Goal: Task Accomplishment & Management: Use online tool/utility

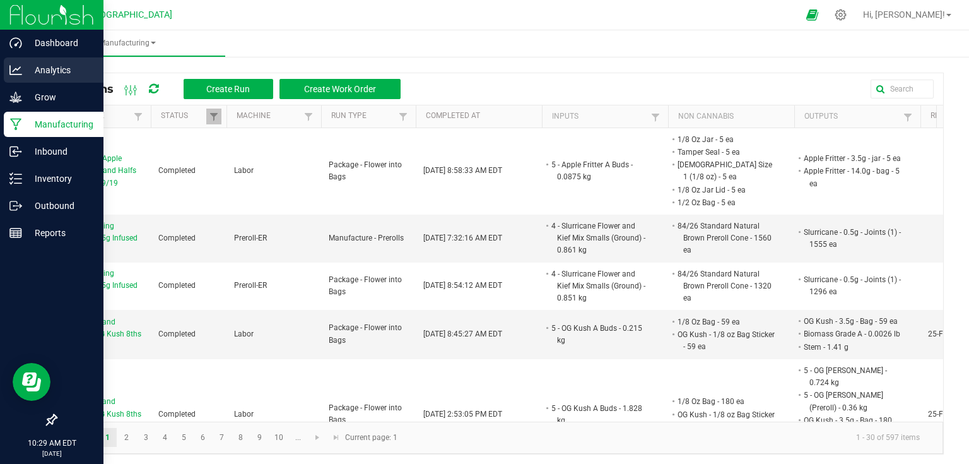
click at [62, 72] on p "Analytics" at bounding box center [60, 69] width 76 height 15
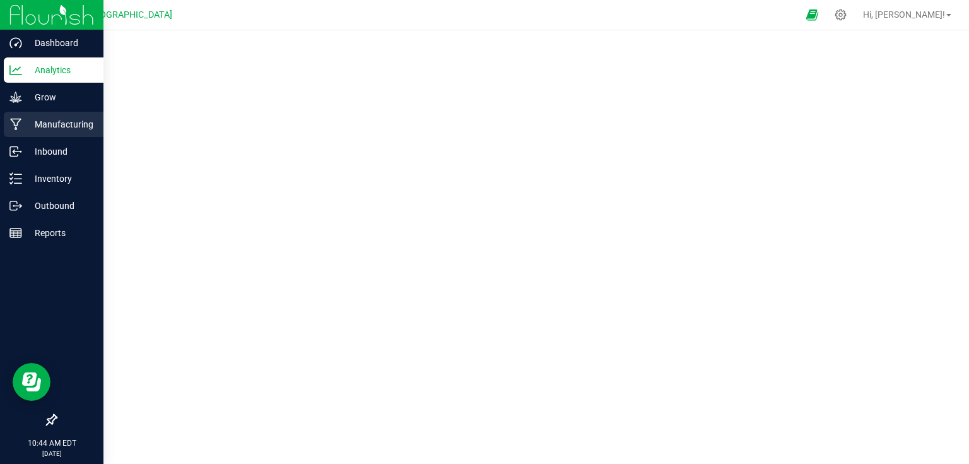
click at [38, 123] on p "Manufacturing" at bounding box center [60, 124] width 76 height 15
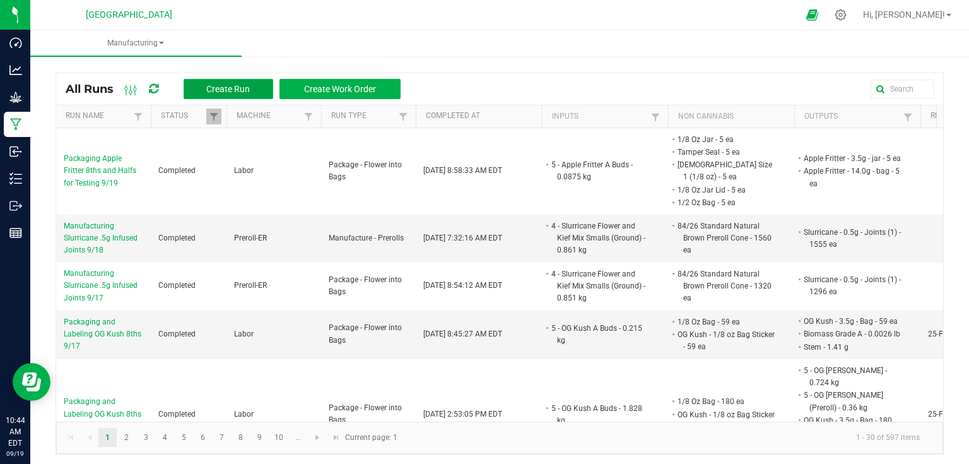
click at [244, 90] on span "Create Run" at bounding box center [228, 89] width 44 height 10
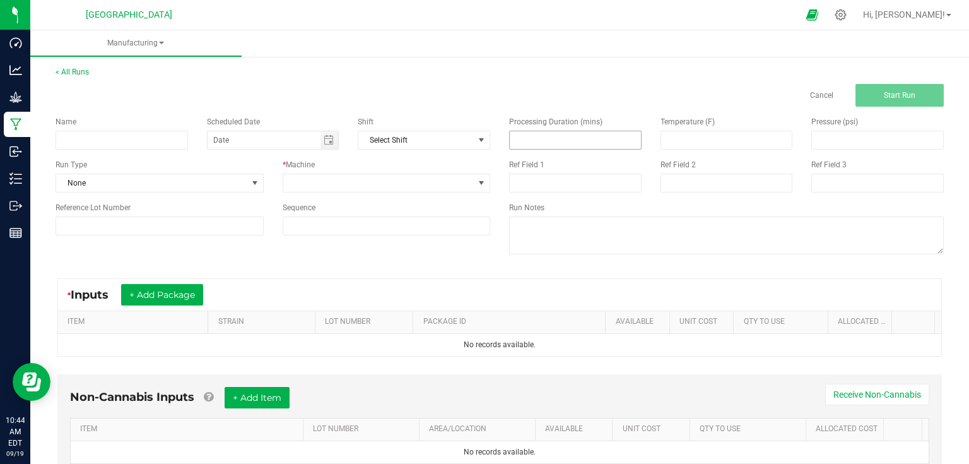
click at [582, 136] on input at bounding box center [575, 140] width 131 height 18
click at [537, 186] on input at bounding box center [575, 182] width 132 height 19
click at [455, 76] on div "< All Runs Cancel Start Run" at bounding box center [500, 86] width 888 height 40
click at [83, 74] on link "< All Runs" at bounding box center [72, 71] width 33 height 9
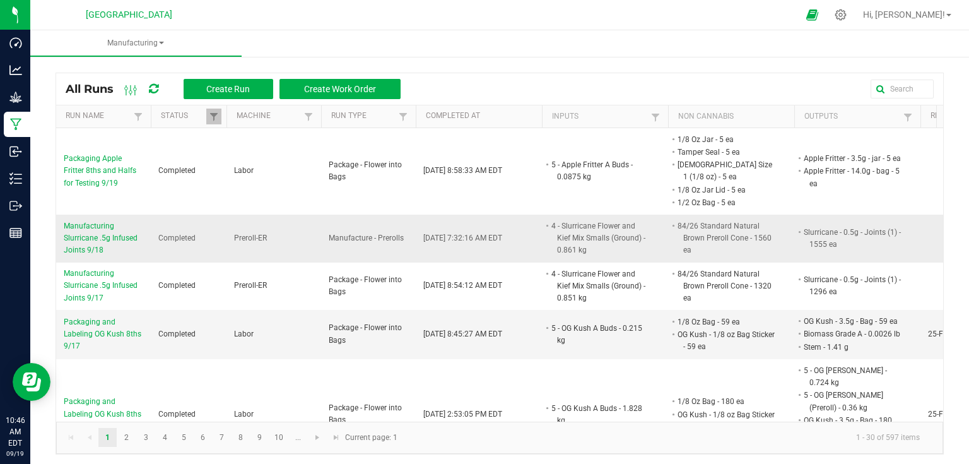
click at [110, 220] on span "Manufacturing Slurricane .5g Infused Joints 9/18" at bounding box center [103, 238] width 79 height 37
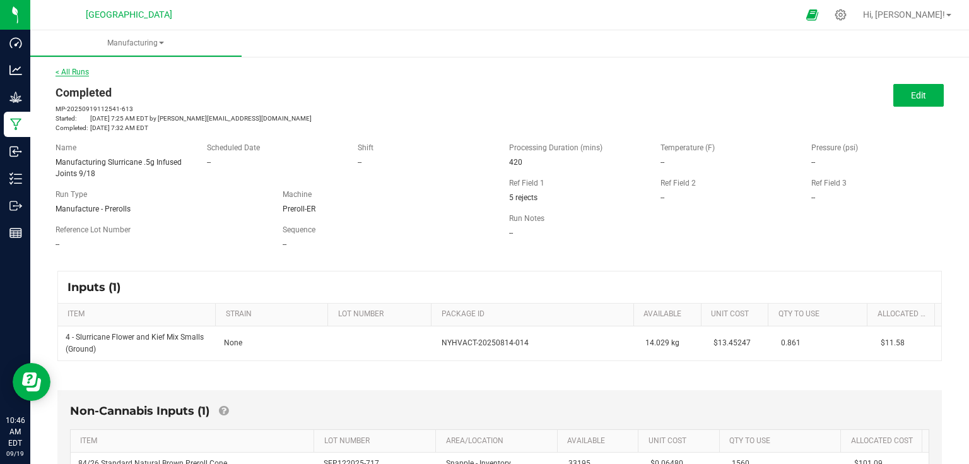
click at [82, 72] on link "< All Runs" at bounding box center [72, 71] width 33 height 9
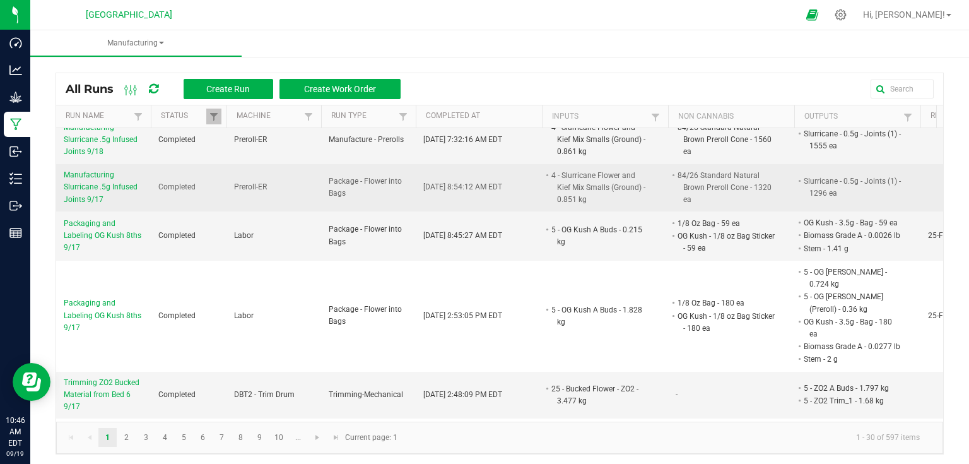
scroll to position [101, 0]
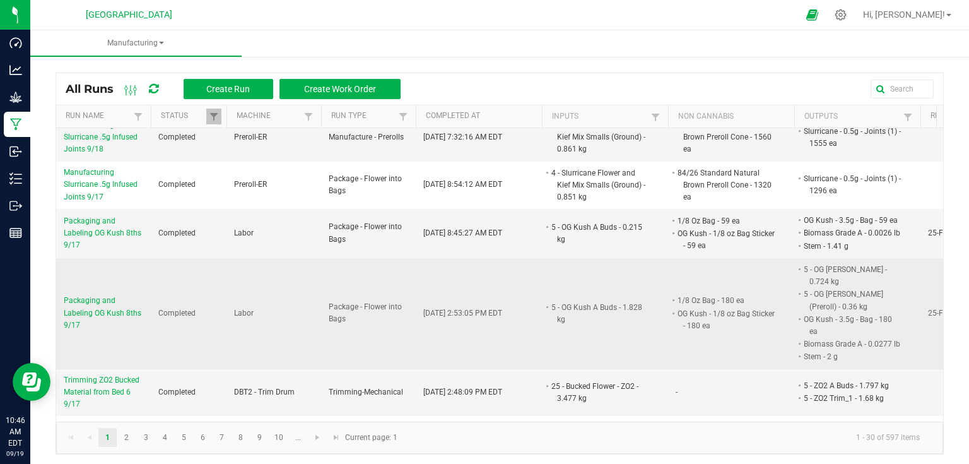
click at [90, 295] on span "Packaging and Labeling OG Kush 8ths 9/17" at bounding box center [103, 313] width 79 height 37
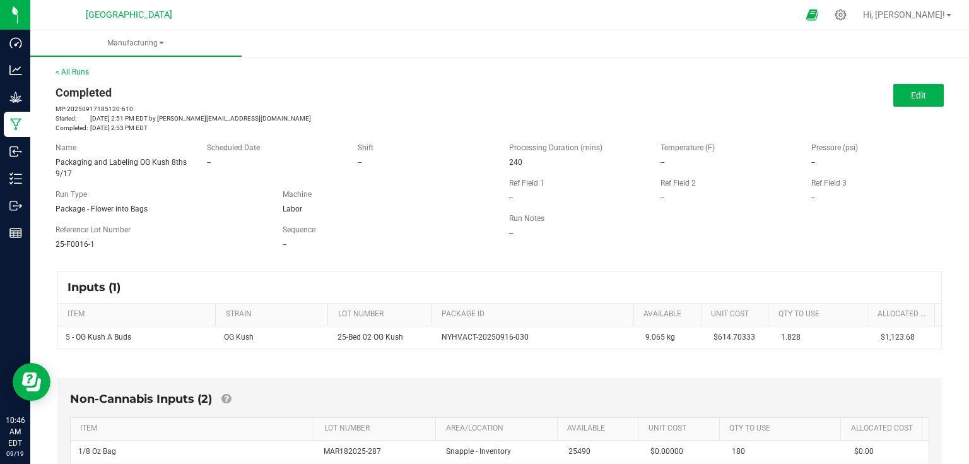
drag, startPoint x: 48, startPoint y: 205, endPoint x: 164, endPoint y: 209, distance: 116.1
click at [164, 209] on div "Run Type Package - Flower into Bags" at bounding box center [159, 202] width 227 height 26
drag, startPoint x: 53, startPoint y: 245, endPoint x: 103, endPoint y: 250, distance: 50.0
click at [103, 250] on div "Name Packaging and Labeling OG Kush 8ths 9/17 Scheduled Date -- Shift -- Run Ty…" at bounding box center [273, 195] width 454 height 127
click at [418, 249] on div "Name Packaging and Labeling OG Kush 8ths 9/17 Scheduled Date -- Shift -- Run Ty…" at bounding box center [273, 195] width 454 height 127
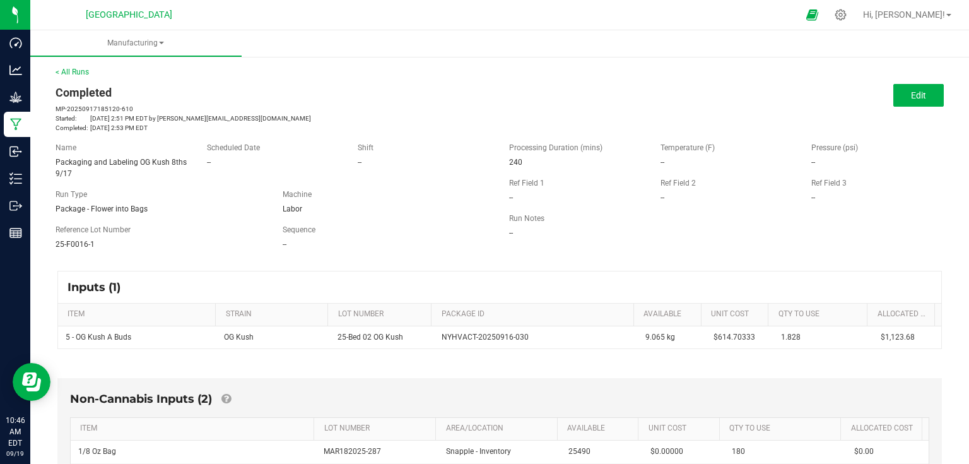
click at [509, 159] on span "240" at bounding box center [515, 162] width 13 height 9
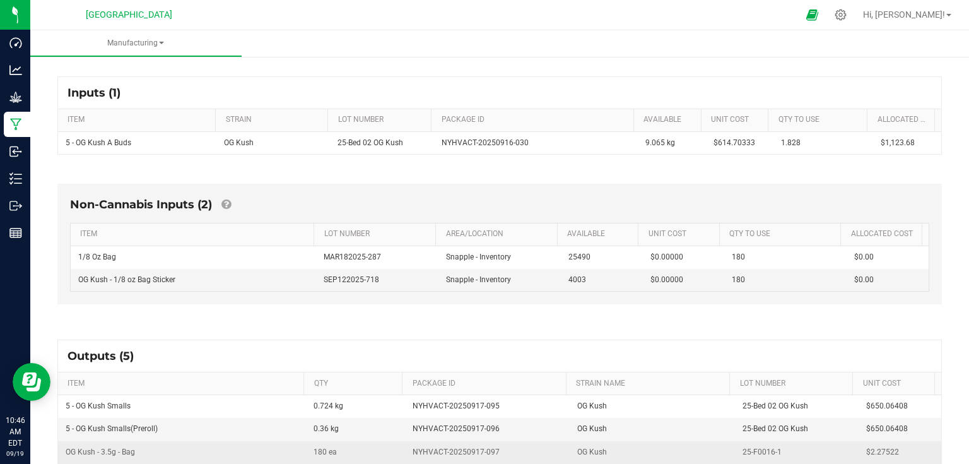
scroll to position [101, 0]
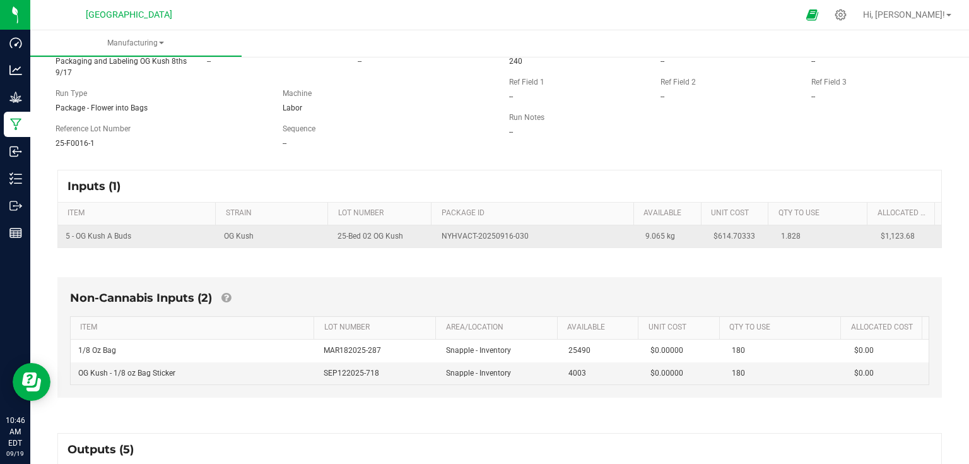
drag, startPoint x: 758, startPoint y: 235, endPoint x: 797, endPoint y: 231, distance: 39.2
click at [797, 231] on tr "5 - OG Kush A Buds OG Kush 25-Bed 02 OG Kush NYHVACT-20250916-030 9.065 kg $614…" at bounding box center [499, 236] width 883 height 22
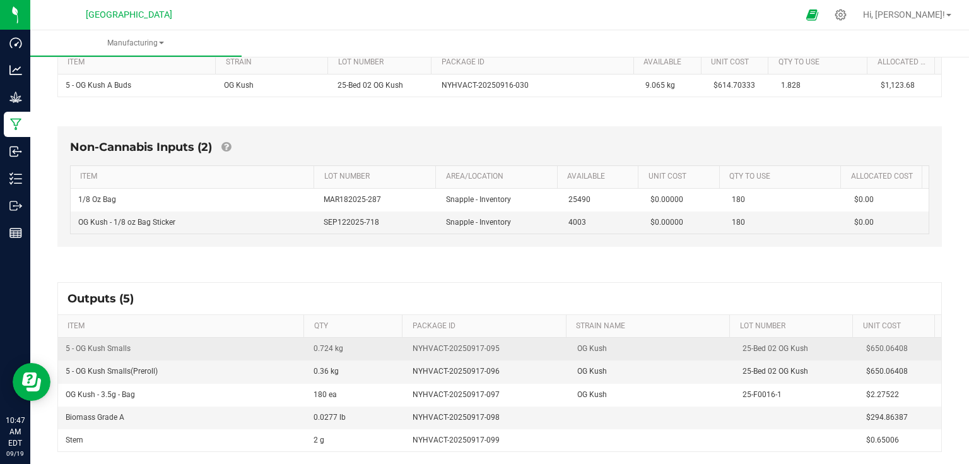
scroll to position [252, 0]
drag, startPoint x: 148, startPoint y: 345, endPoint x: 61, endPoint y: 343, distance: 86.4
click at [61, 343] on td "5 - OG Kush Smalls" at bounding box center [182, 348] width 248 height 23
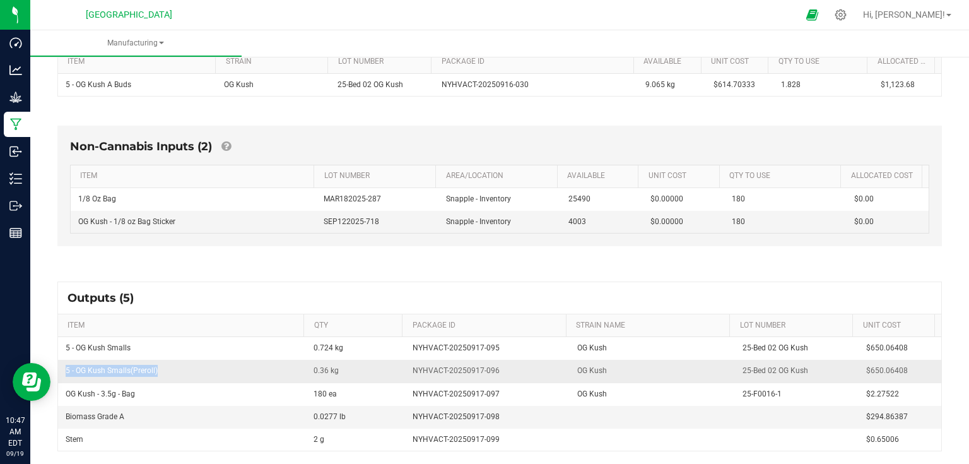
drag, startPoint x: 163, startPoint y: 369, endPoint x: 71, endPoint y: 364, distance: 92.2
click at [64, 364] on td "5 - OG Kush Smalls(Preroll)" at bounding box center [182, 371] width 248 height 23
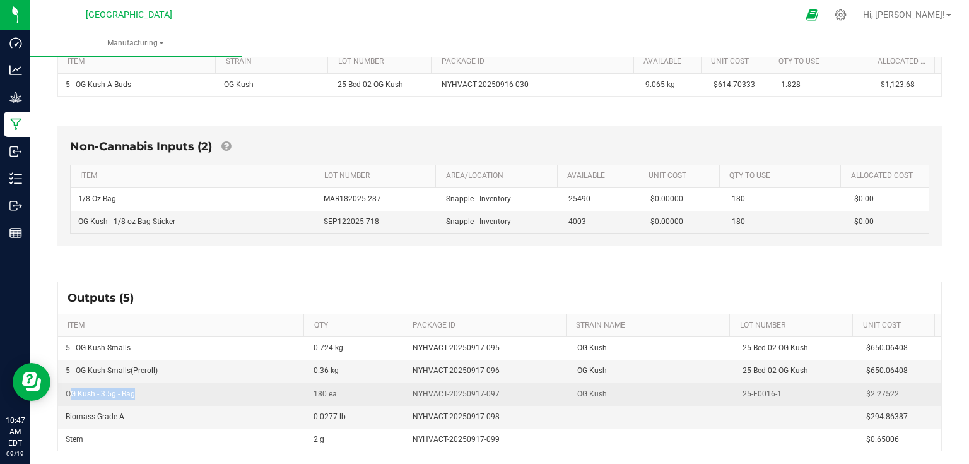
drag, startPoint x: 137, startPoint y: 386, endPoint x: 71, endPoint y: 396, distance: 67.0
click at [71, 396] on td "OG Kush - 3.5g - Bag" at bounding box center [182, 394] width 248 height 23
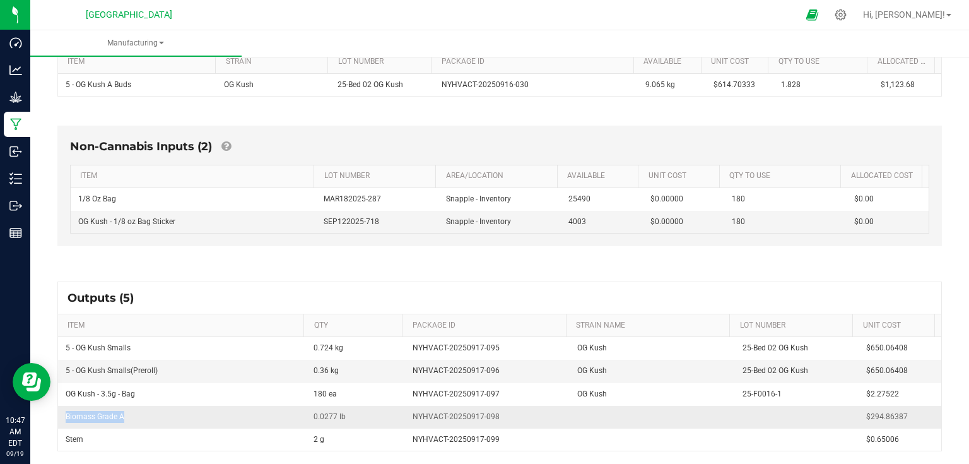
drag, startPoint x: 136, startPoint y: 416, endPoint x: 67, endPoint y: 422, distance: 69.6
click at [67, 422] on td "Biomass Grade A" at bounding box center [182, 417] width 248 height 23
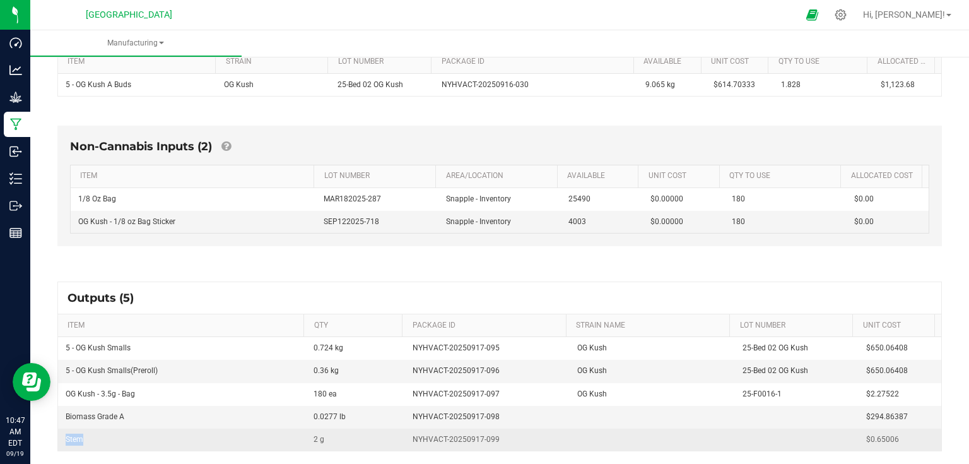
drag, startPoint x: 100, startPoint y: 438, endPoint x: 60, endPoint y: 438, distance: 40.4
click at [60, 438] on td "Stem" at bounding box center [182, 439] width 248 height 22
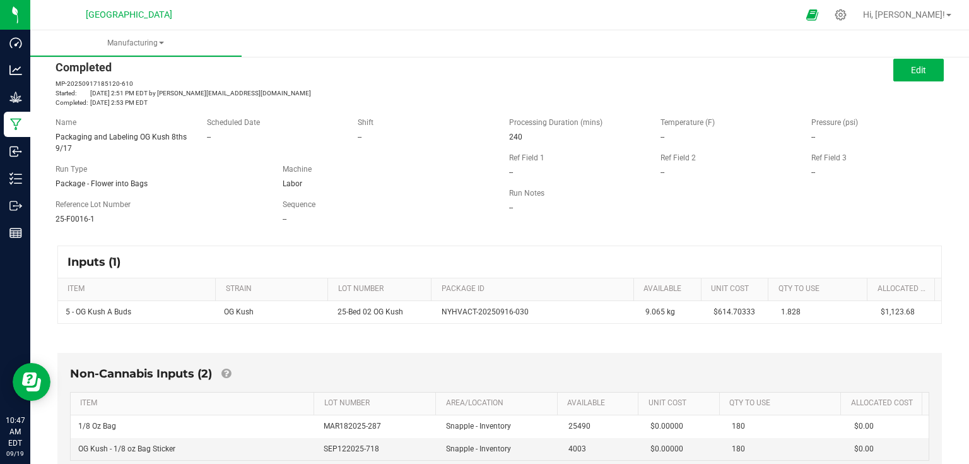
scroll to position [0, 0]
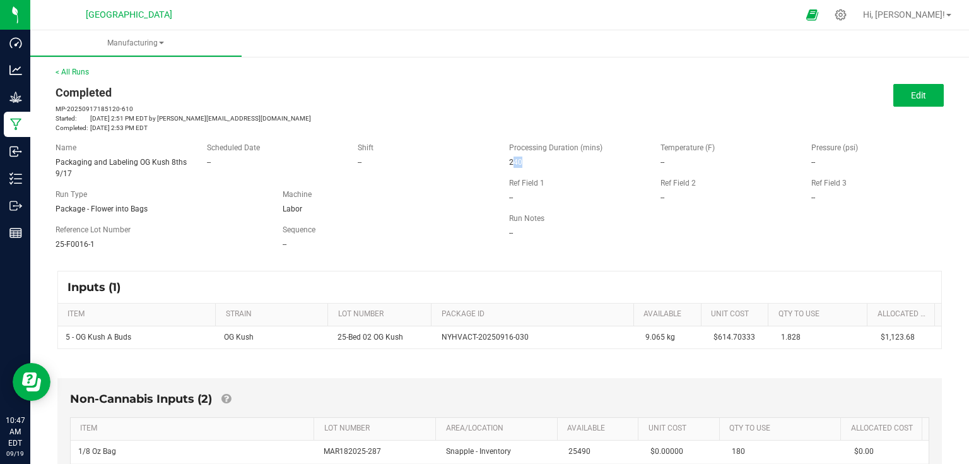
drag, startPoint x: 504, startPoint y: 165, endPoint x: 515, endPoint y: 163, distance: 10.9
click at [515, 163] on div "Processing Duration (mins) 240" at bounding box center [575, 155] width 151 height 26
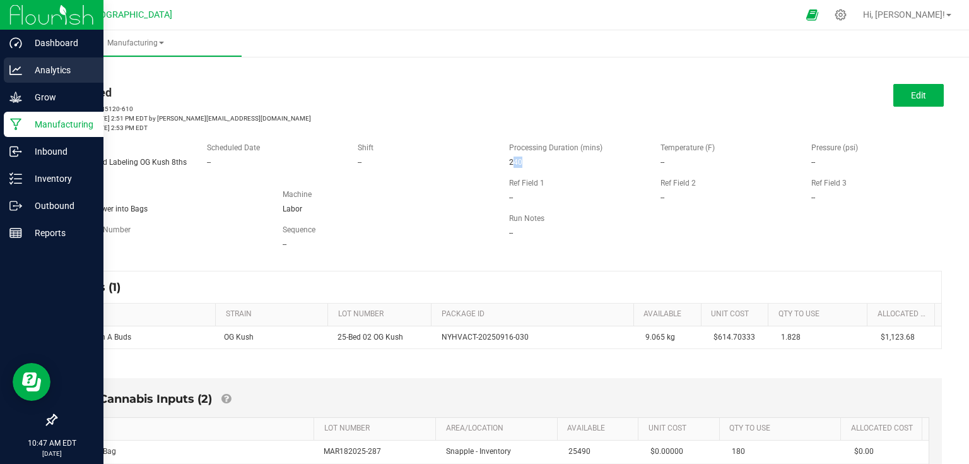
click at [11, 73] on icon at bounding box center [15, 70] width 13 height 13
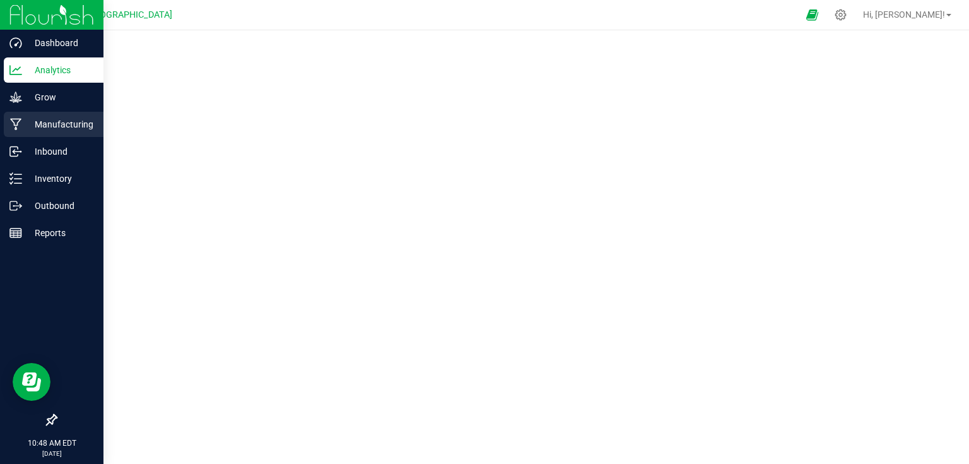
click at [22, 121] on p "Manufacturing" at bounding box center [60, 124] width 76 height 15
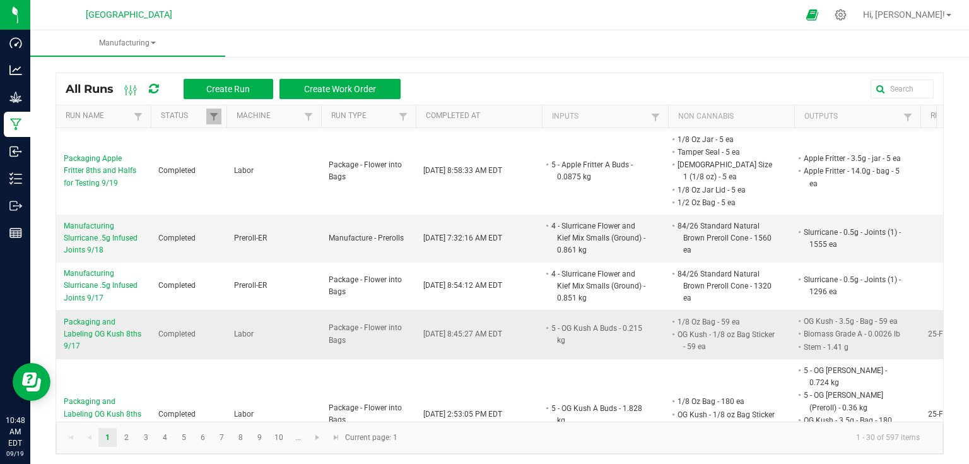
click at [110, 320] on span "Packaging and Labeling OG Kush 8ths 9/17" at bounding box center [103, 334] width 79 height 37
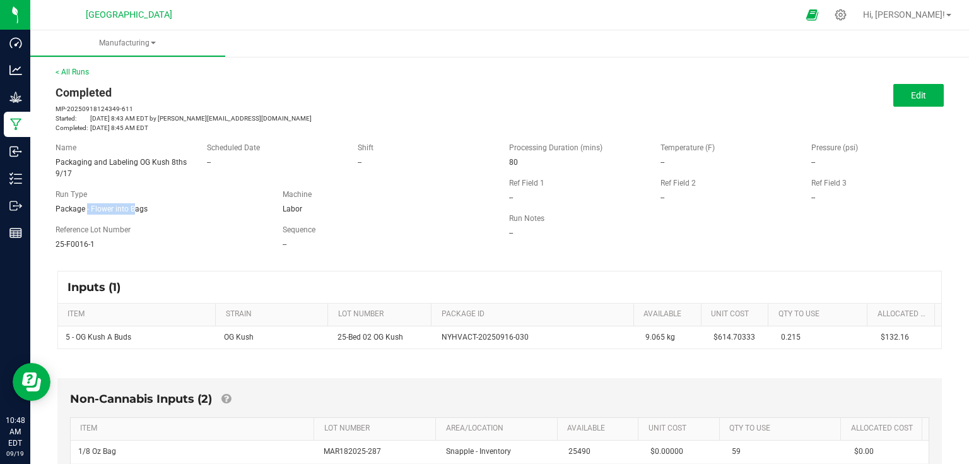
drag, startPoint x: 83, startPoint y: 211, endPoint x: 129, endPoint y: 209, distance: 46.7
click at [129, 209] on span "Package - Flower into Bags" at bounding box center [102, 208] width 92 height 9
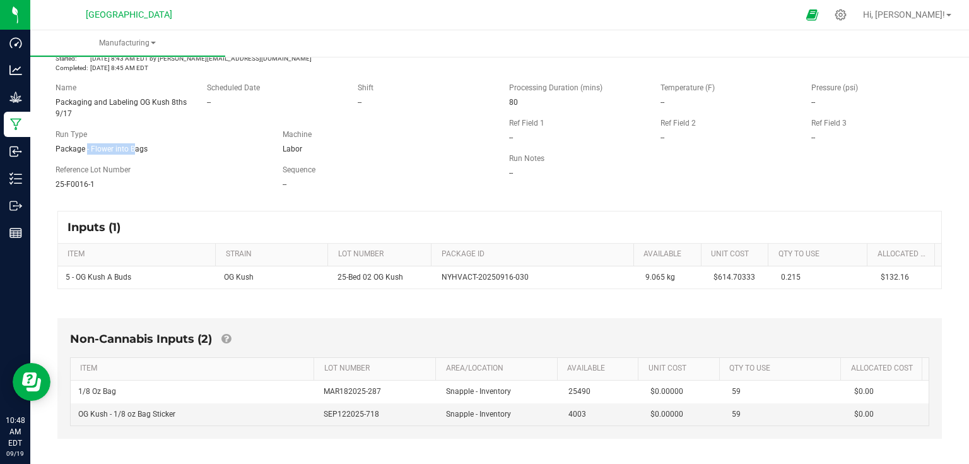
scroll to position [50, 0]
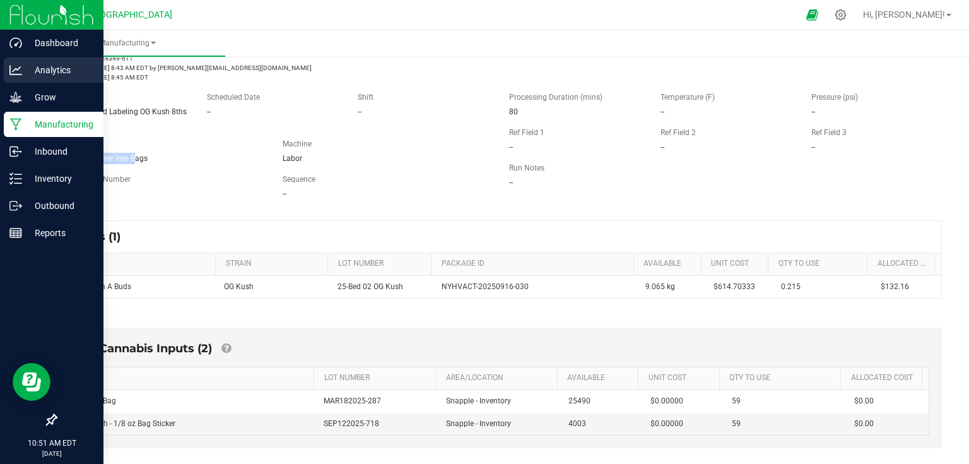
click at [42, 66] on p "Analytics" at bounding box center [60, 69] width 76 height 15
